Goal: Register for event/course

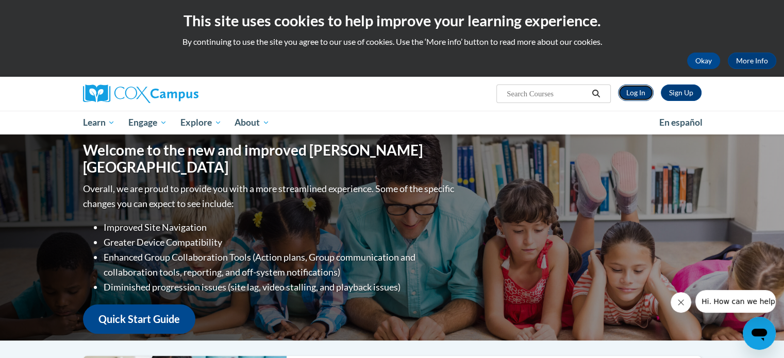
click at [643, 94] on link "Log In" at bounding box center [636, 93] width 36 height 16
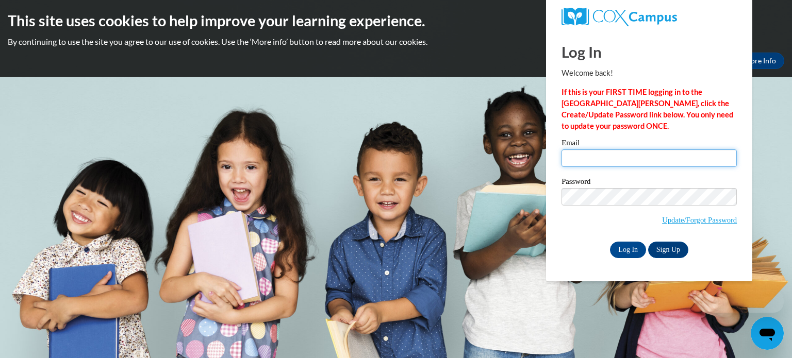
click at [589, 161] on input "Email" at bounding box center [648, 158] width 175 height 18
type input "[EMAIL_ADDRESS][DOMAIN_NAME]"
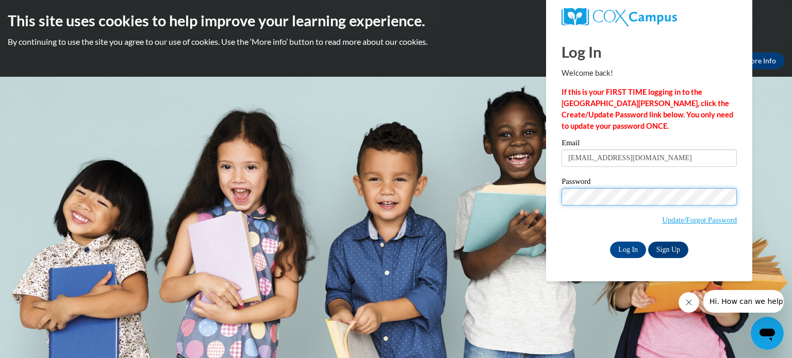
click at [610, 242] on input "Log In" at bounding box center [628, 250] width 36 height 16
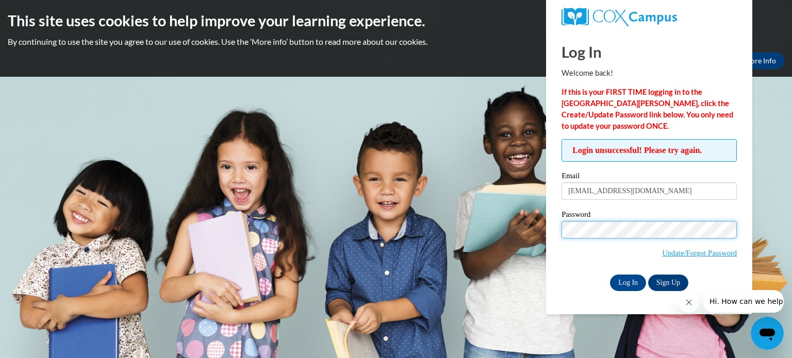
click at [610, 275] on input "Log In" at bounding box center [628, 283] width 36 height 16
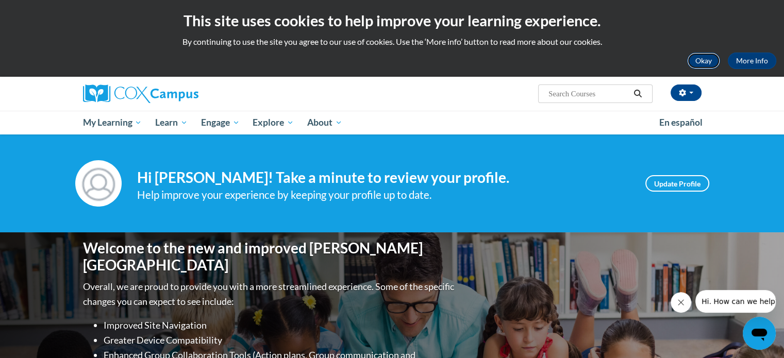
click at [697, 66] on button "Okay" at bounding box center [703, 61] width 33 height 16
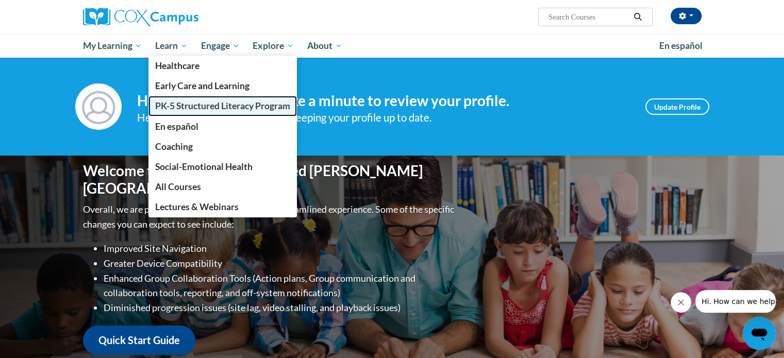
click at [170, 111] on span "PK-5 Structured Literacy Program" at bounding box center [222, 105] width 135 height 11
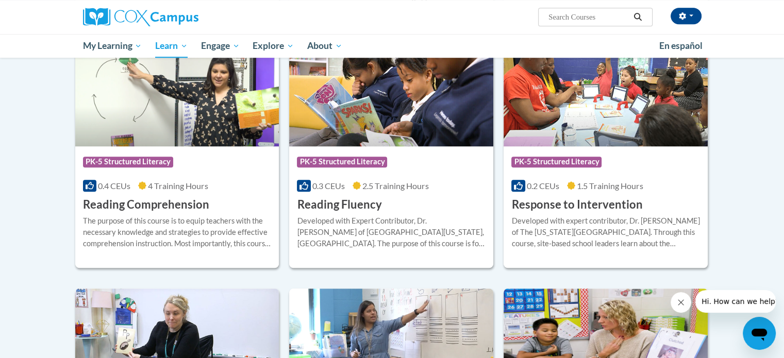
scroll to position [898, 0]
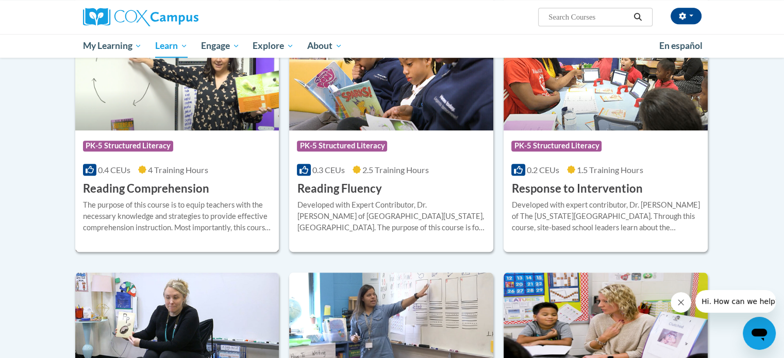
click at [184, 189] on h3 "Reading Comprehension" at bounding box center [146, 189] width 126 height 16
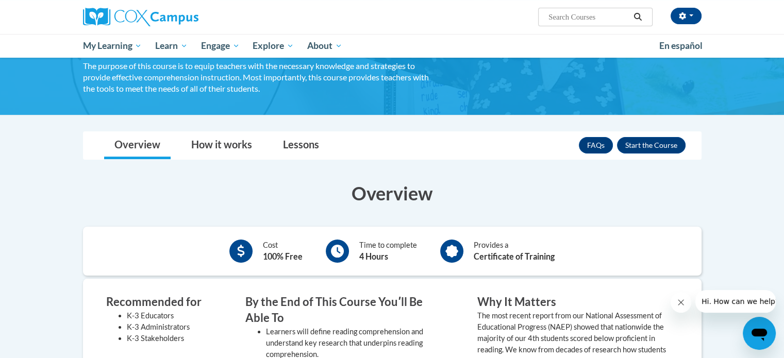
scroll to position [77, 0]
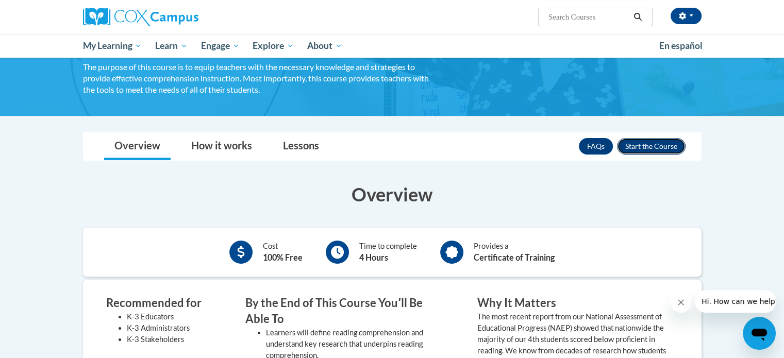
click at [639, 152] on button "Enroll" at bounding box center [651, 146] width 69 height 16
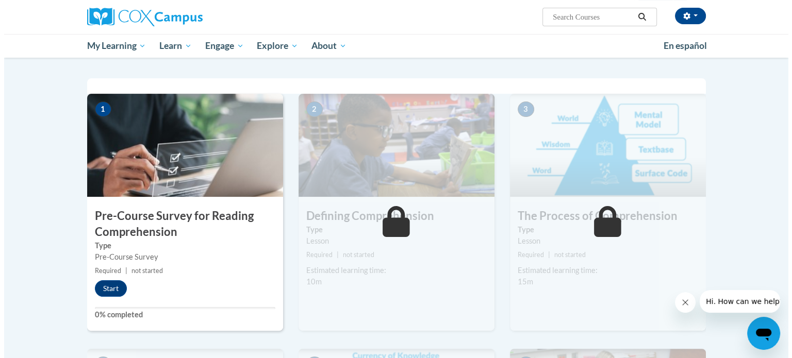
scroll to position [195, 0]
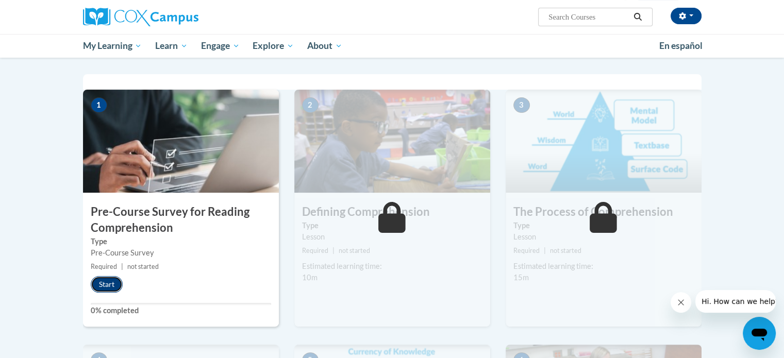
click at [107, 287] on button "Start" at bounding box center [107, 284] width 32 height 16
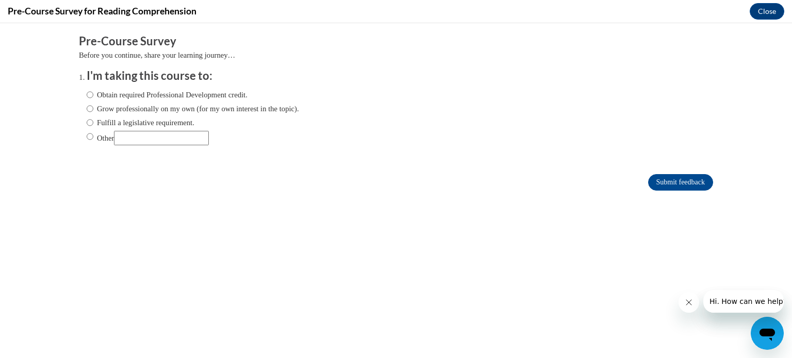
scroll to position [0, 0]
click at [87, 123] on input "Fulfill a legislative requirement." at bounding box center [90, 122] width 7 height 11
radio input "true"
click at [676, 179] on input "Submit feedback" at bounding box center [680, 182] width 65 height 16
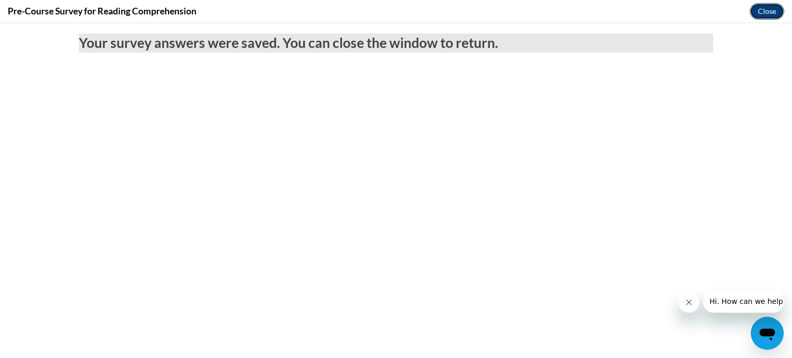
click at [776, 10] on button "Close" at bounding box center [766, 11] width 35 height 16
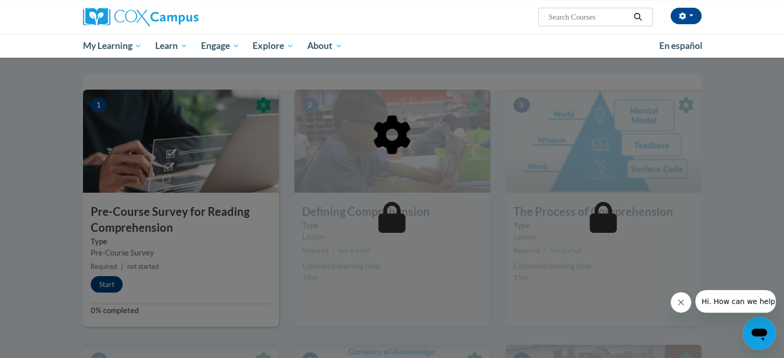
click at [776, 10] on div "Sara McDonald (America/Chicago UTC-05:00) My Profile Inbox My Transcripts Log O…" at bounding box center [392, 29] width 784 height 58
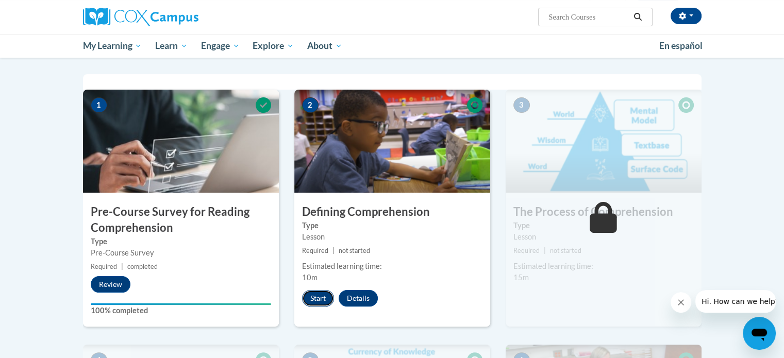
click at [321, 293] on button "Start" at bounding box center [318, 298] width 32 height 16
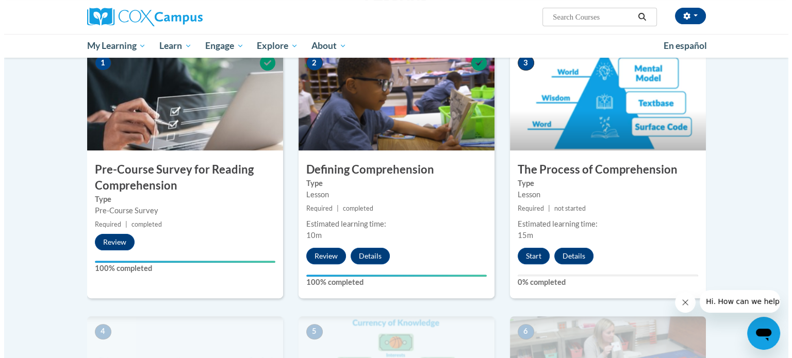
scroll to position [247, 0]
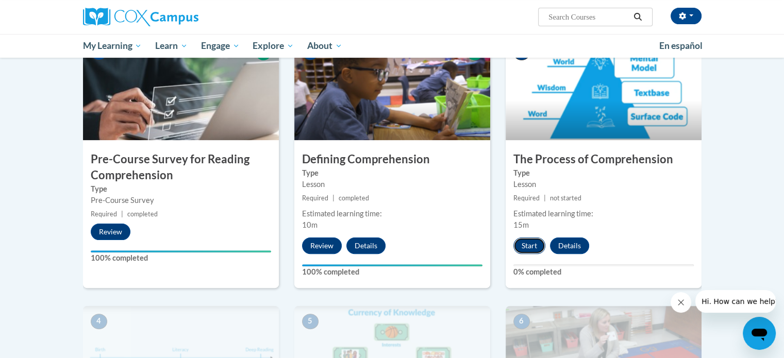
click at [525, 245] on button "Start" at bounding box center [529, 246] width 32 height 16
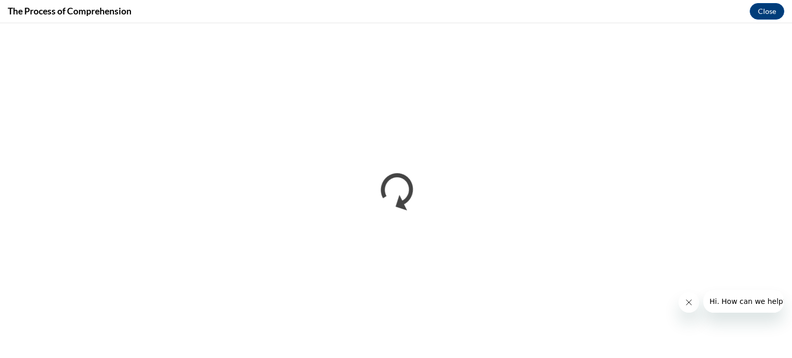
scroll to position [0, 0]
